Goal: Information Seeking & Learning: Learn about a topic

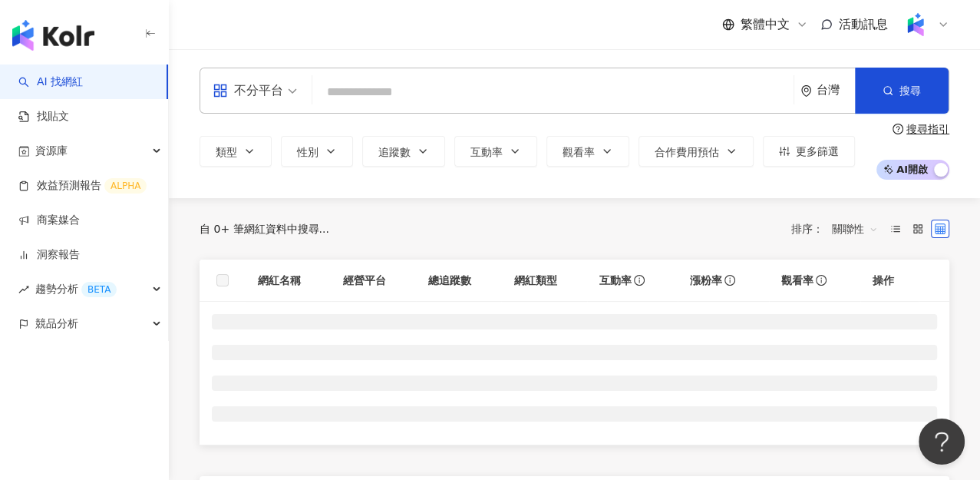
click at [370, 84] on input "search" at bounding box center [553, 92] width 469 height 29
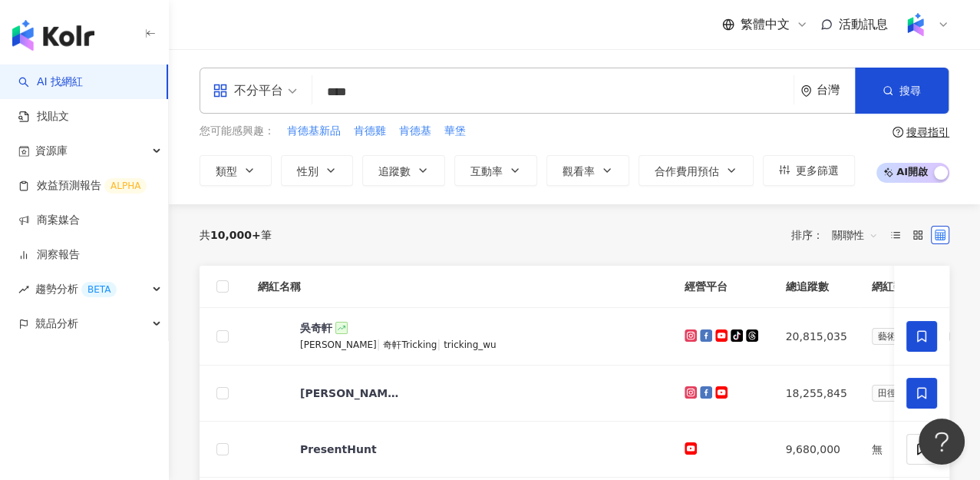
type input "****"
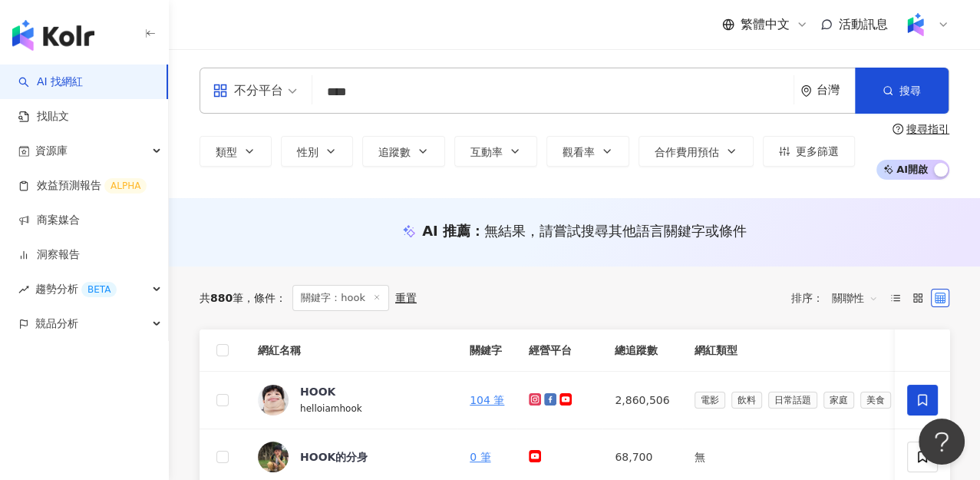
click at [481, 48] on div "繁體中文 活動訊息" at bounding box center [575, 24] width 750 height 49
click at [319, 396] on div "HOOK" at bounding box center [317, 391] width 35 height 15
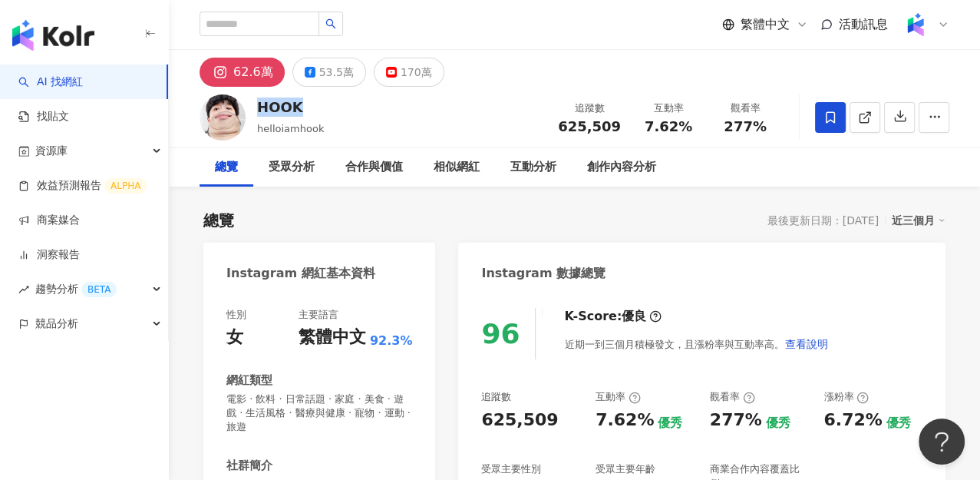
drag, startPoint x: 259, startPoint y: 104, endPoint x: 294, endPoint y: 113, distance: 36.3
click at [294, 113] on div "HOOK" at bounding box center [290, 106] width 67 height 19
copy div "HOOK"
click at [464, 33] on div "繁體中文 活動訊息" at bounding box center [575, 24] width 750 height 49
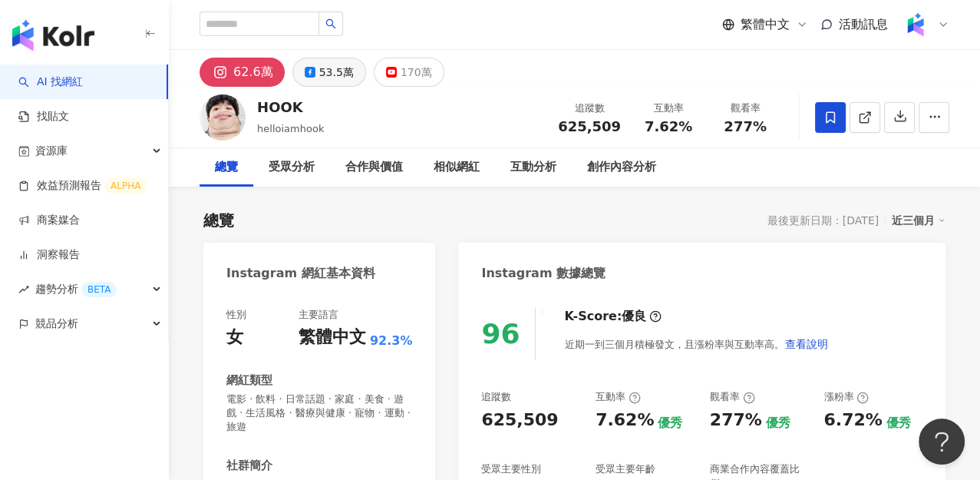
click at [300, 76] on button "53.5萬" at bounding box center [329, 72] width 74 height 29
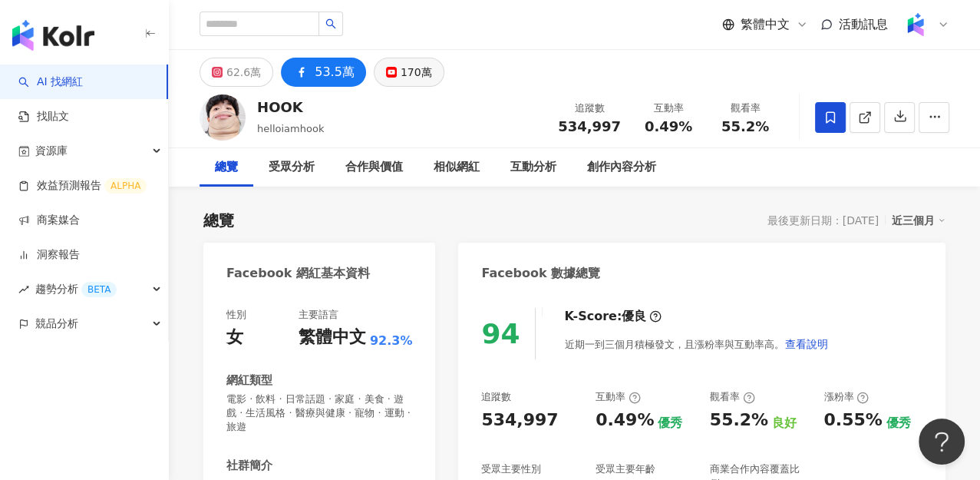
click at [387, 71] on rect at bounding box center [391, 72] width 9 height 6
click at [250, 79] on div "62.6萬" at bounding box center [243, 71] width 35 height 21
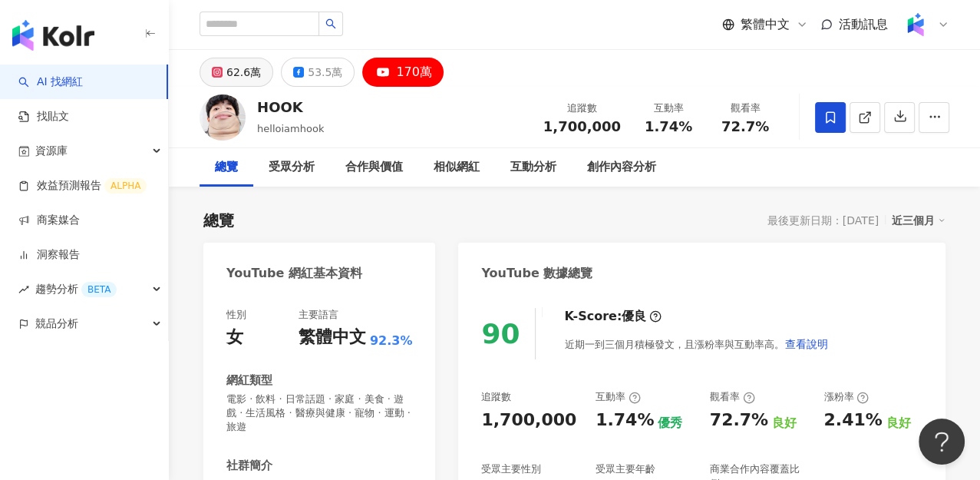
click at [244, 79] on div "62.6萬" at bounding box center [243, 71] width 35 height 21
click at [252, 23] on input "search" at bounding box center [260, 24] width 120 height 25
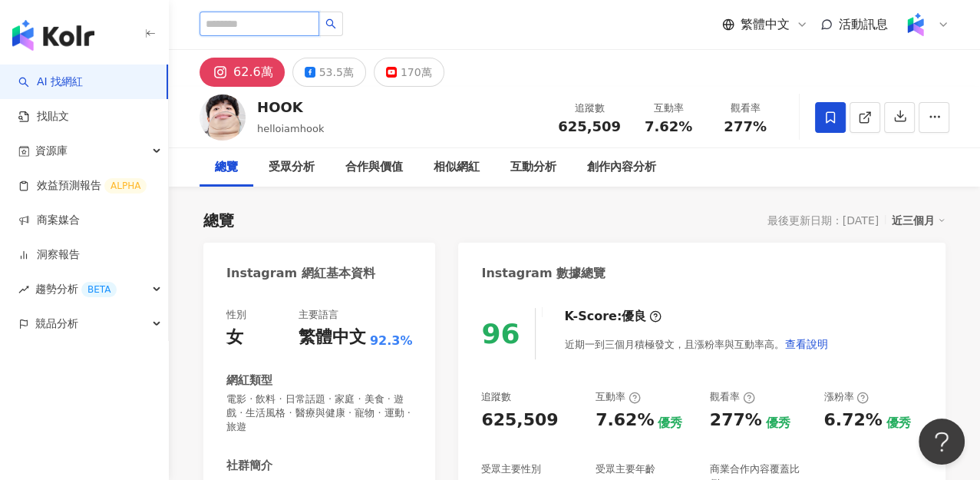
paste input "**********"
type input "**********"
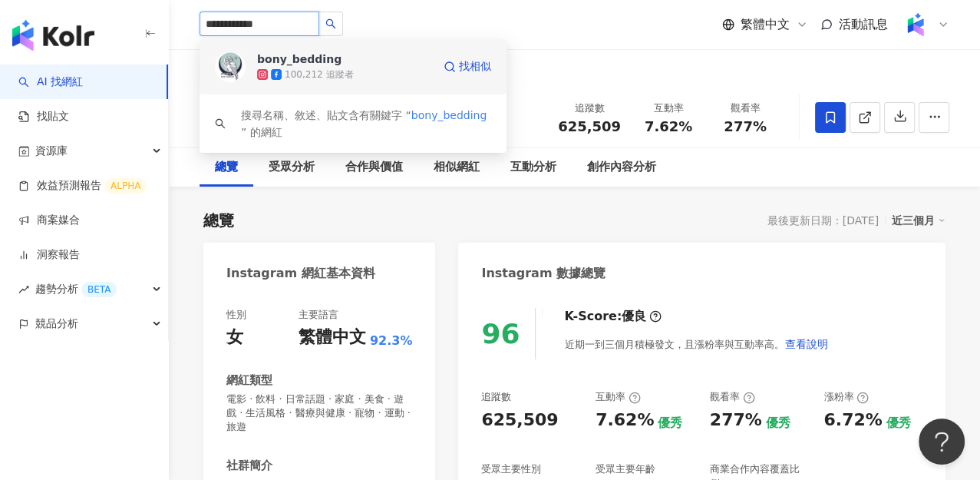
click at [351, 59] on span "bony_bedding" at bounding box center [307, 58] width 100 height 15
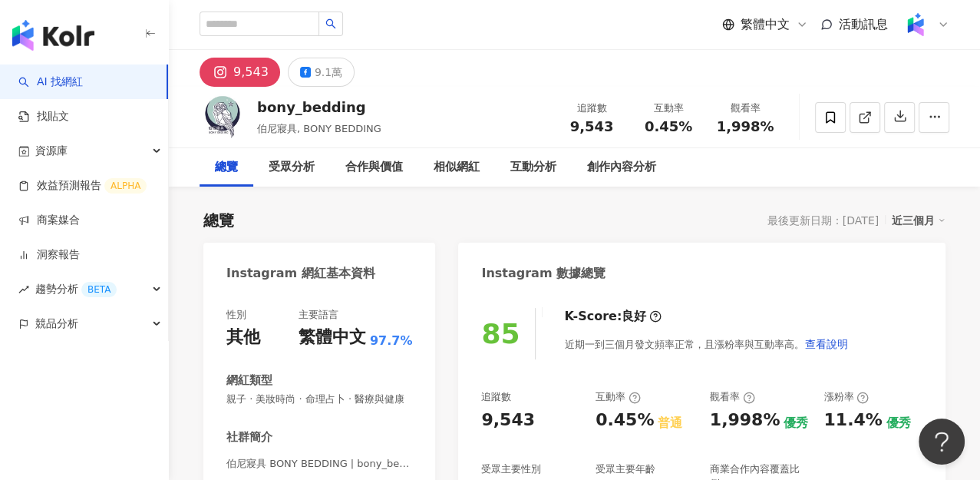
click at [479, 66] on div "9,543 9.1萬" at bounding box center [574, 68] width 811 height 37
